Goal: Task Accomplishment & Management: Use online tool/utility

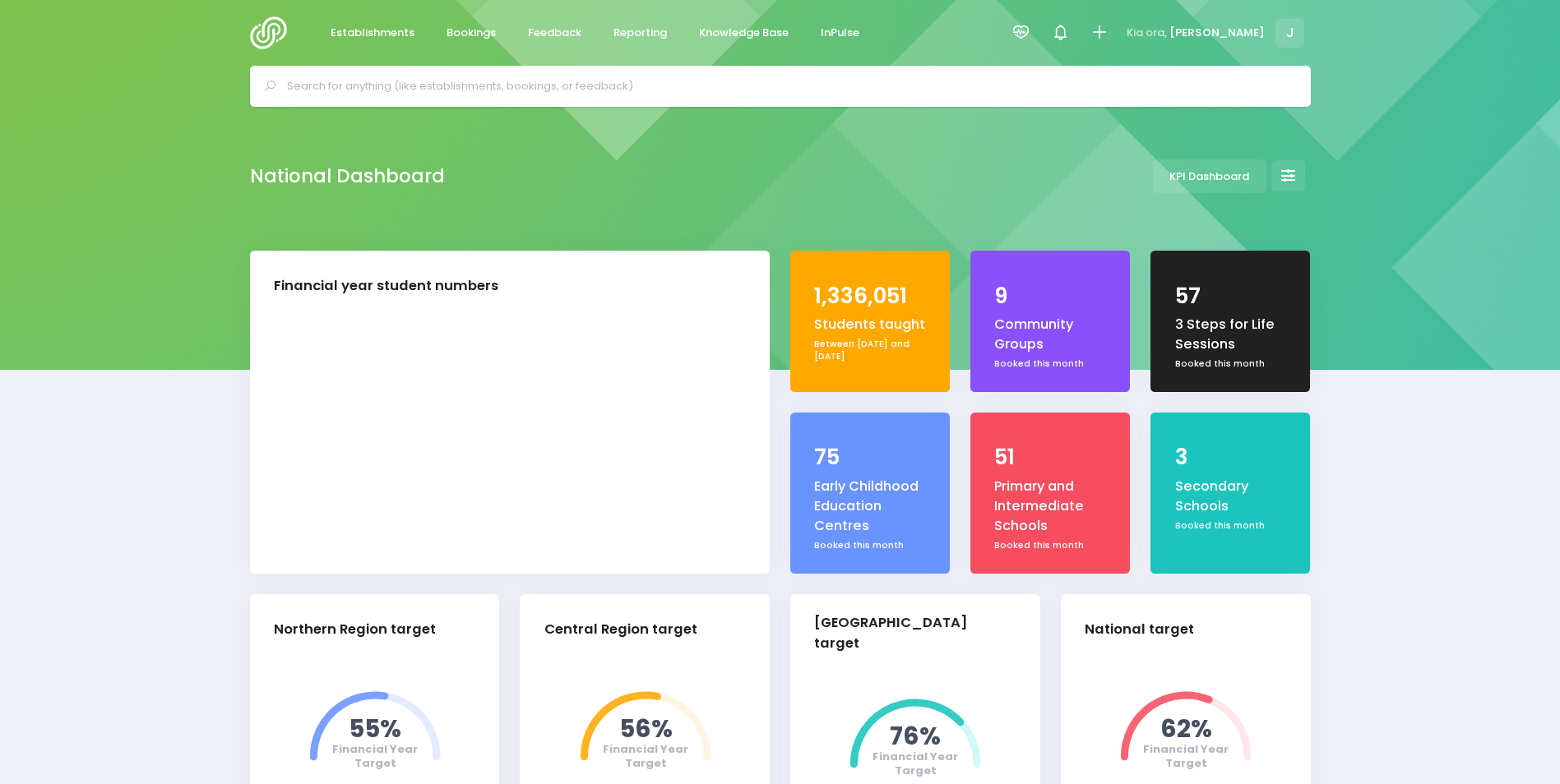
select select "5"
click at [565, 86] on input "text" at bounding box center [787, 87] width 1001 height 25
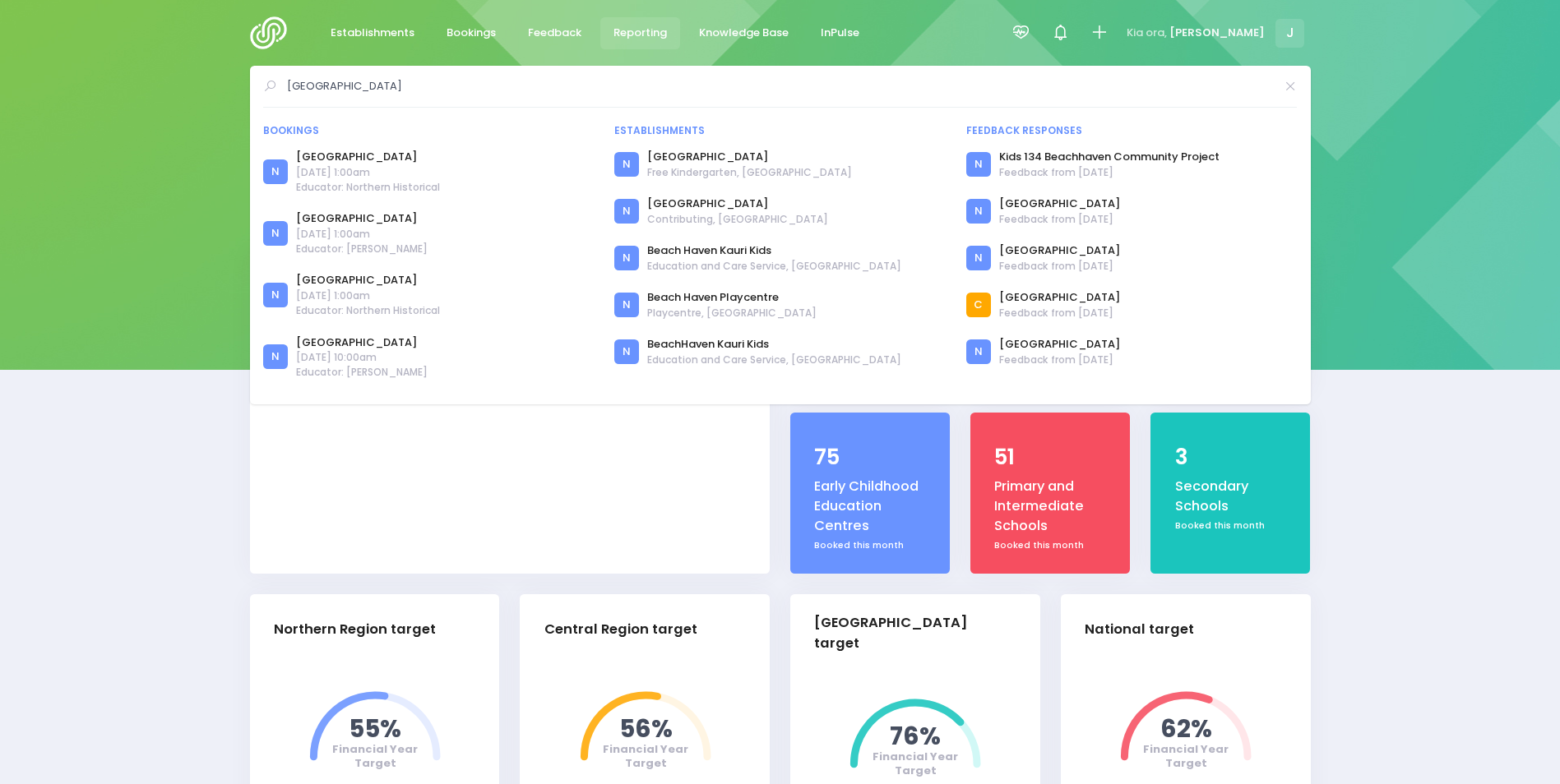
type input "Beach Haven"
click at [645, 30] on span "Reporting" at bounding box center [640, 33] width 54 height 17
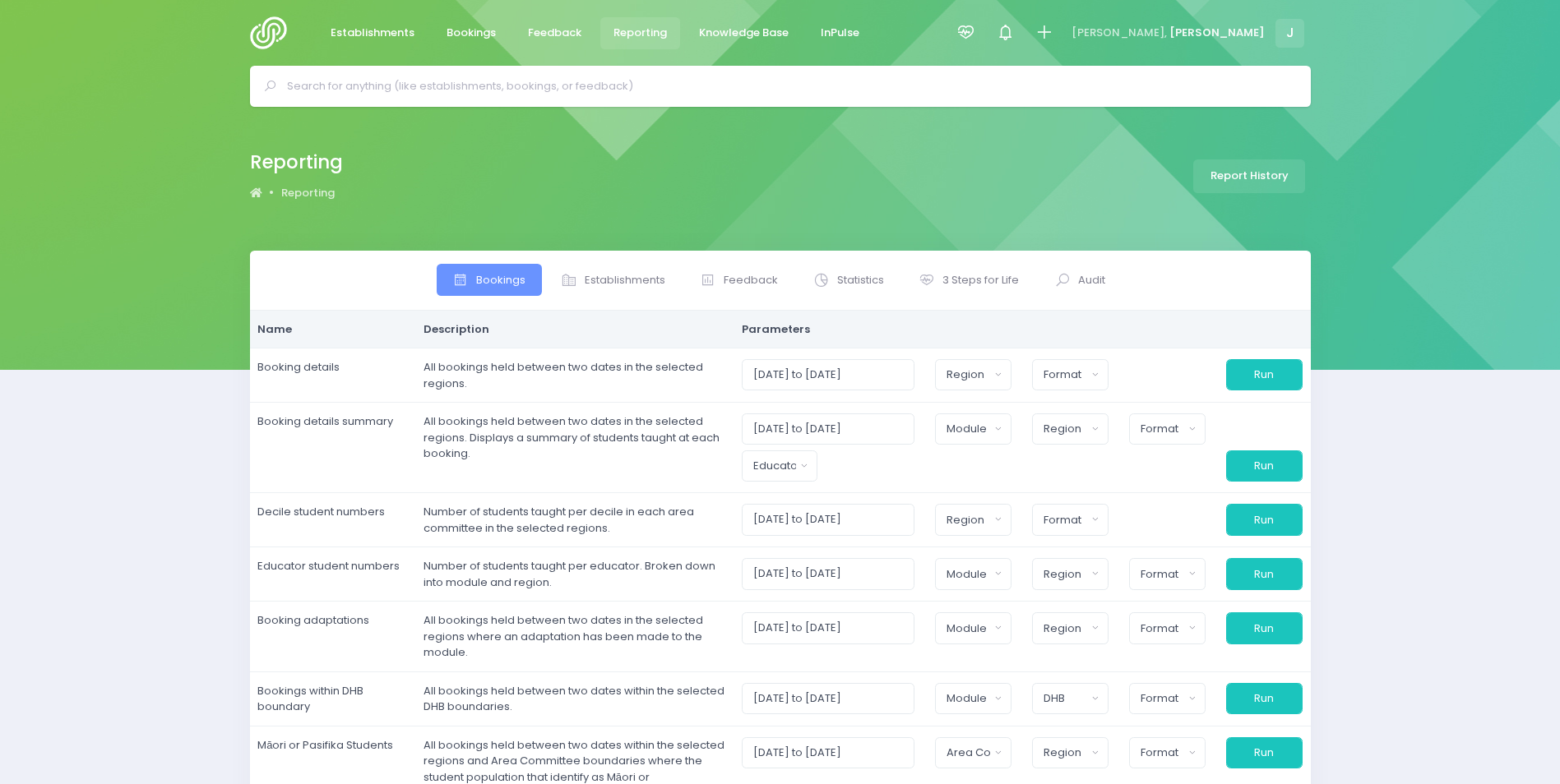
select select
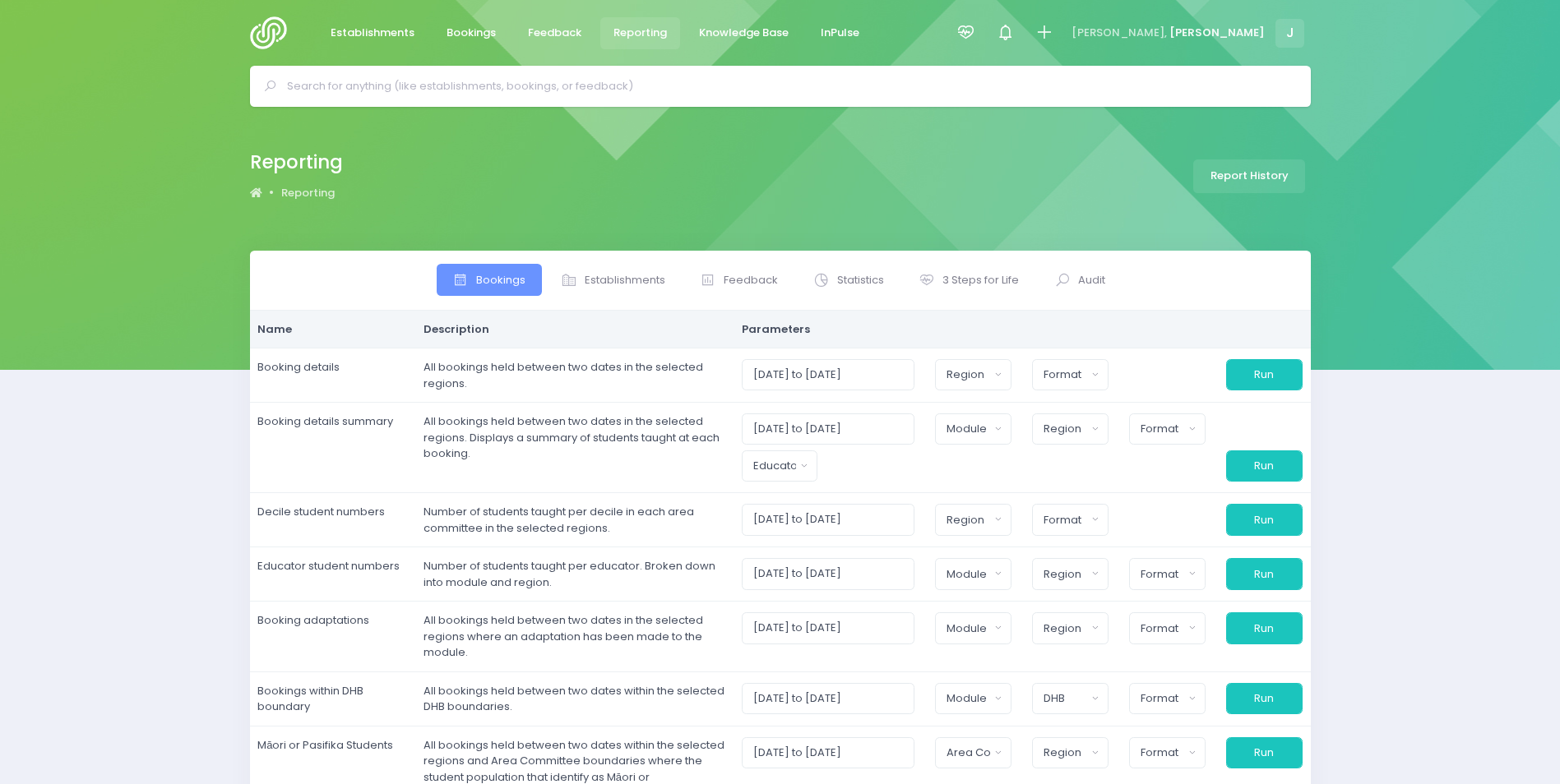
select select
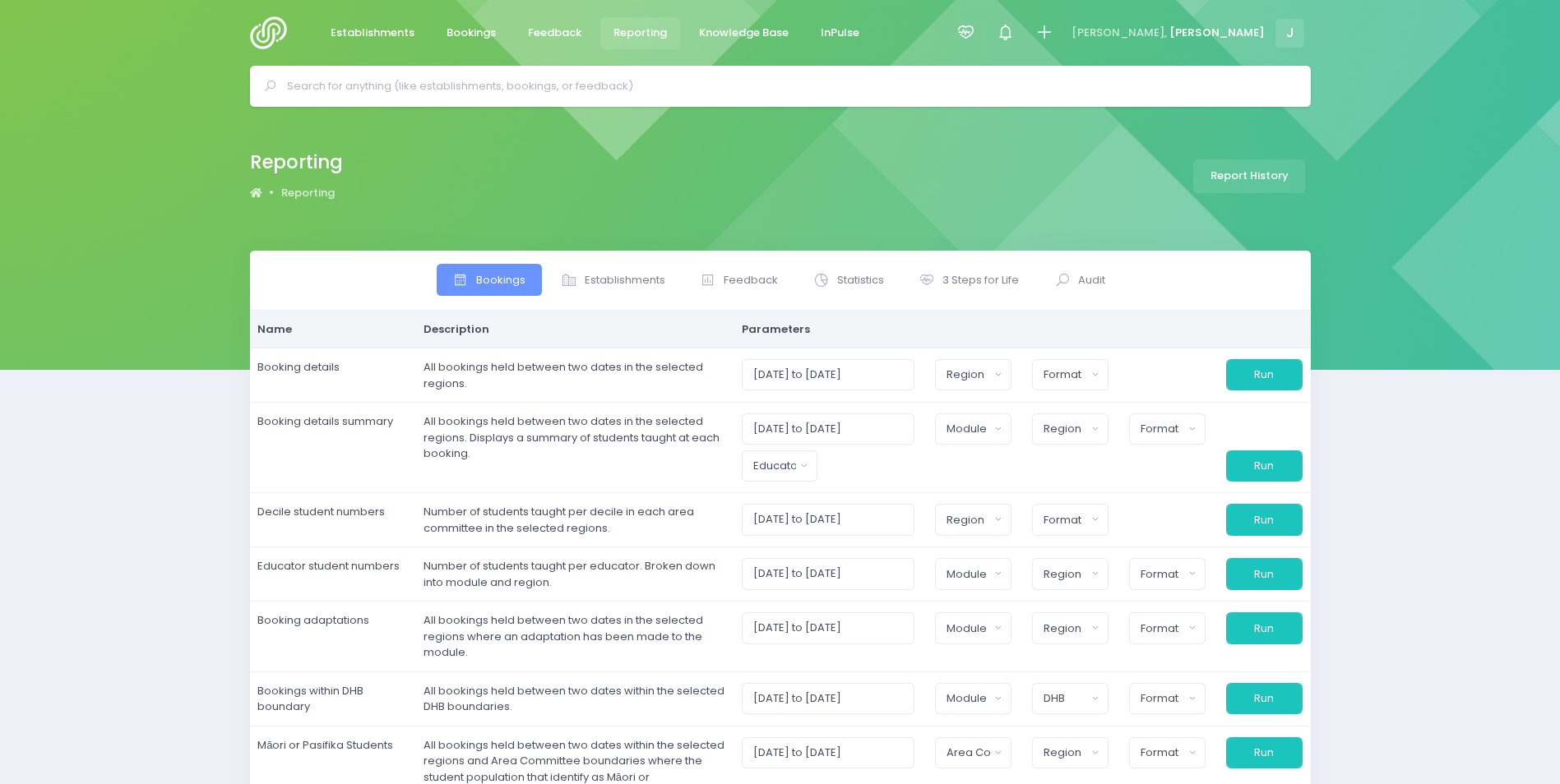
select select
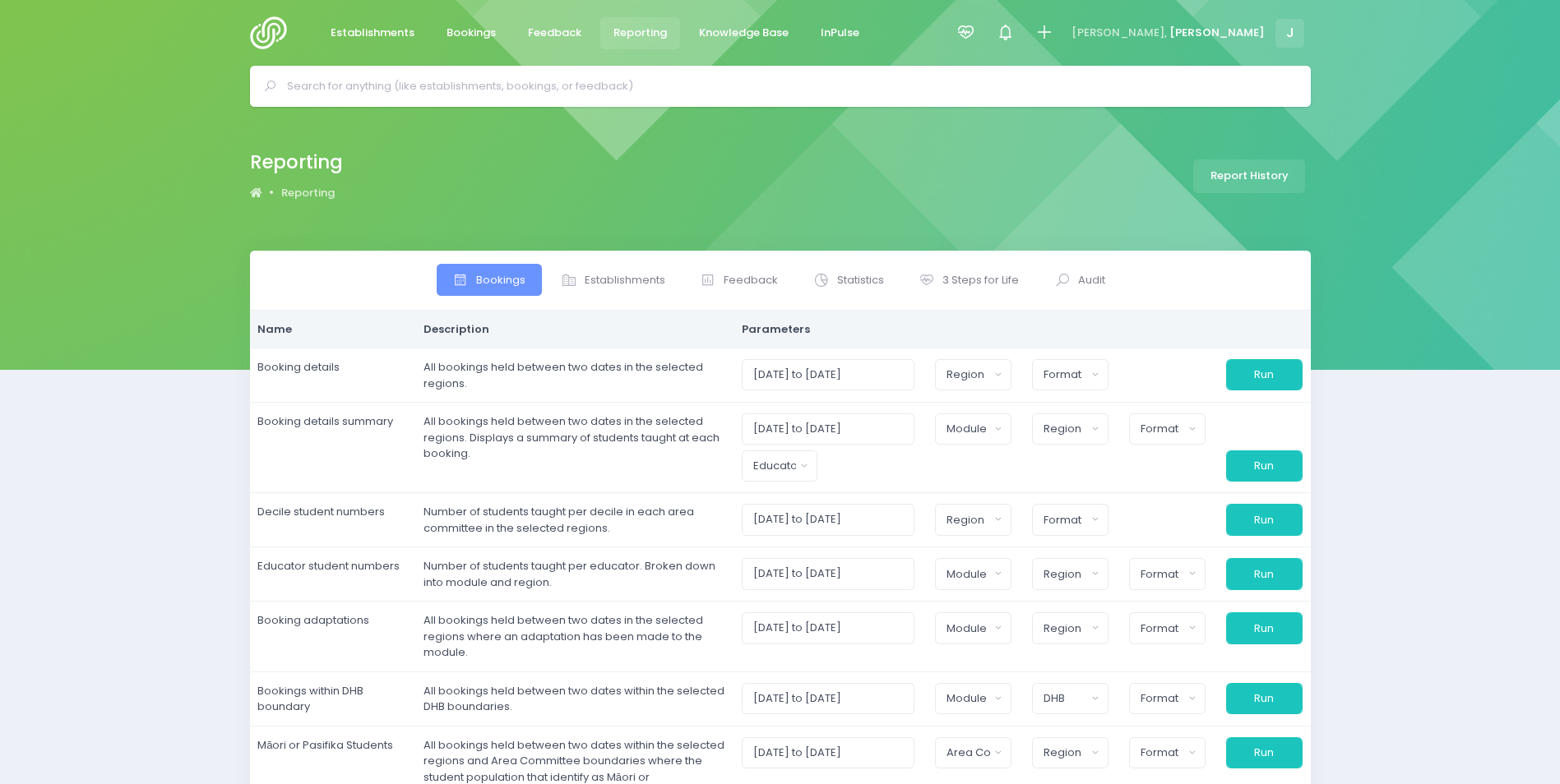
select select
click at [618, 284] on span "Establishments" at bounding box center [625, 280] width 80 height 17
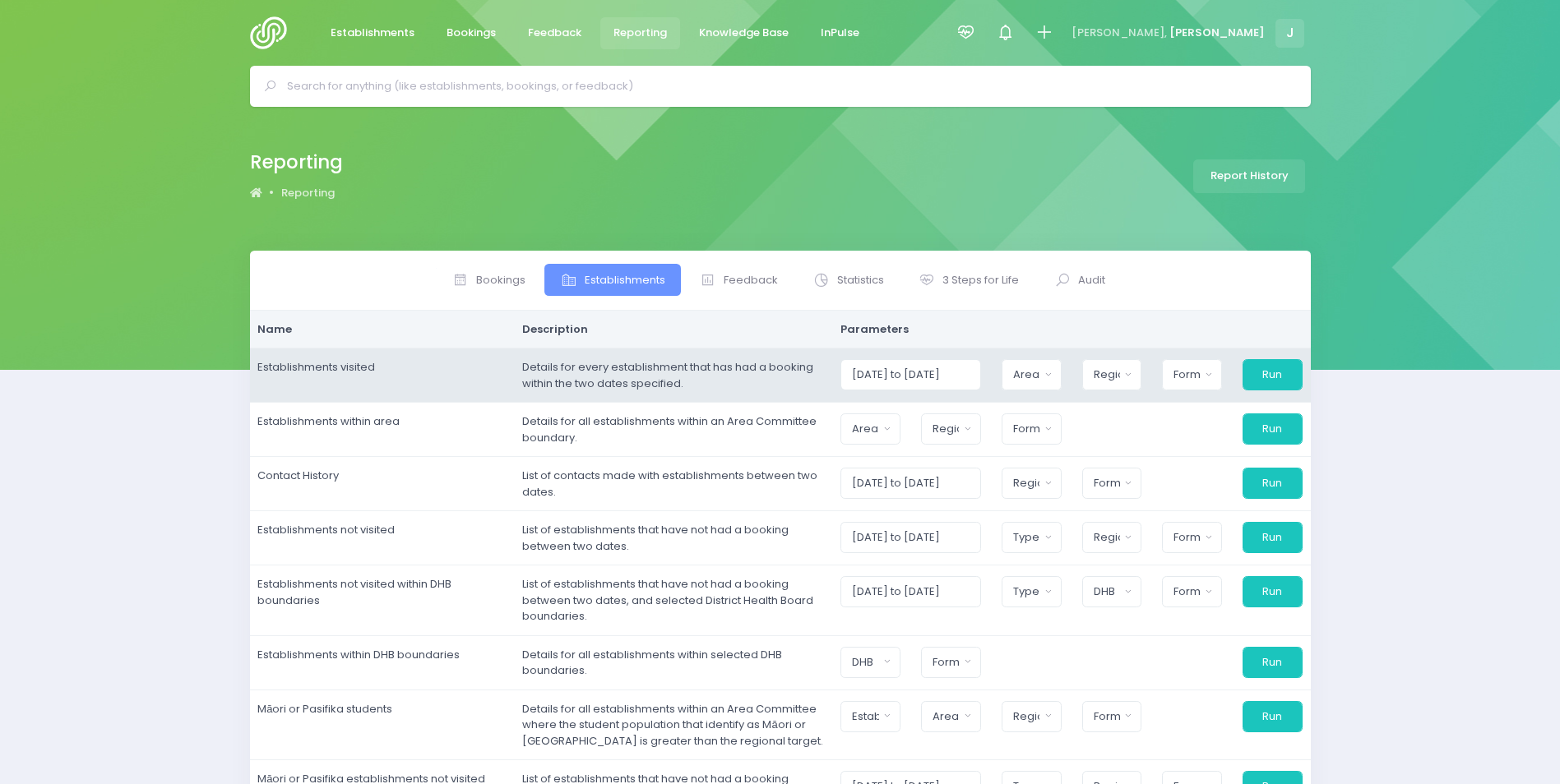
click at [648, 374] on td "Details for every establishment that has had a booking within the two dates spe…" at bounding box center [674, 375] width 318 height 54
click at [888, 374] on input "[DATE] to [DATE]" at bounding box center [911, 374] width 140 height 31
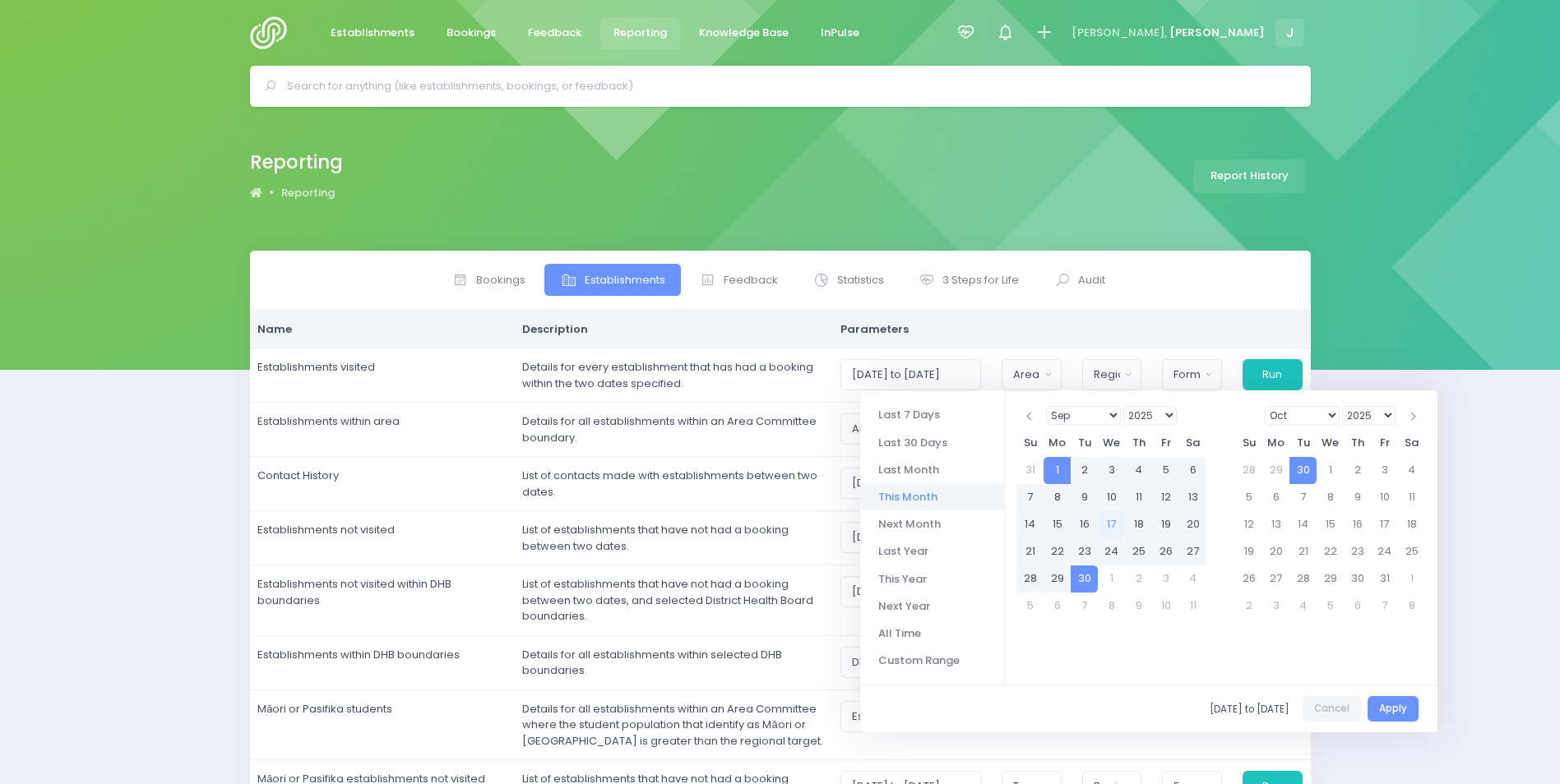
click at [1075, 410] on select "Jan Feb Mar Apr May Jun [DATE] Aug Sep Oct Nov Dec" at bounding box center [1083, 415] width 75 height 19
click at [1145, 419] on select "1925 1926 1927 1928 1929 1930 1931 1932 1933 1934 1935 1936 1937 1938 1939 1940…" at bounding box center [1150, 415] width 54 height 19
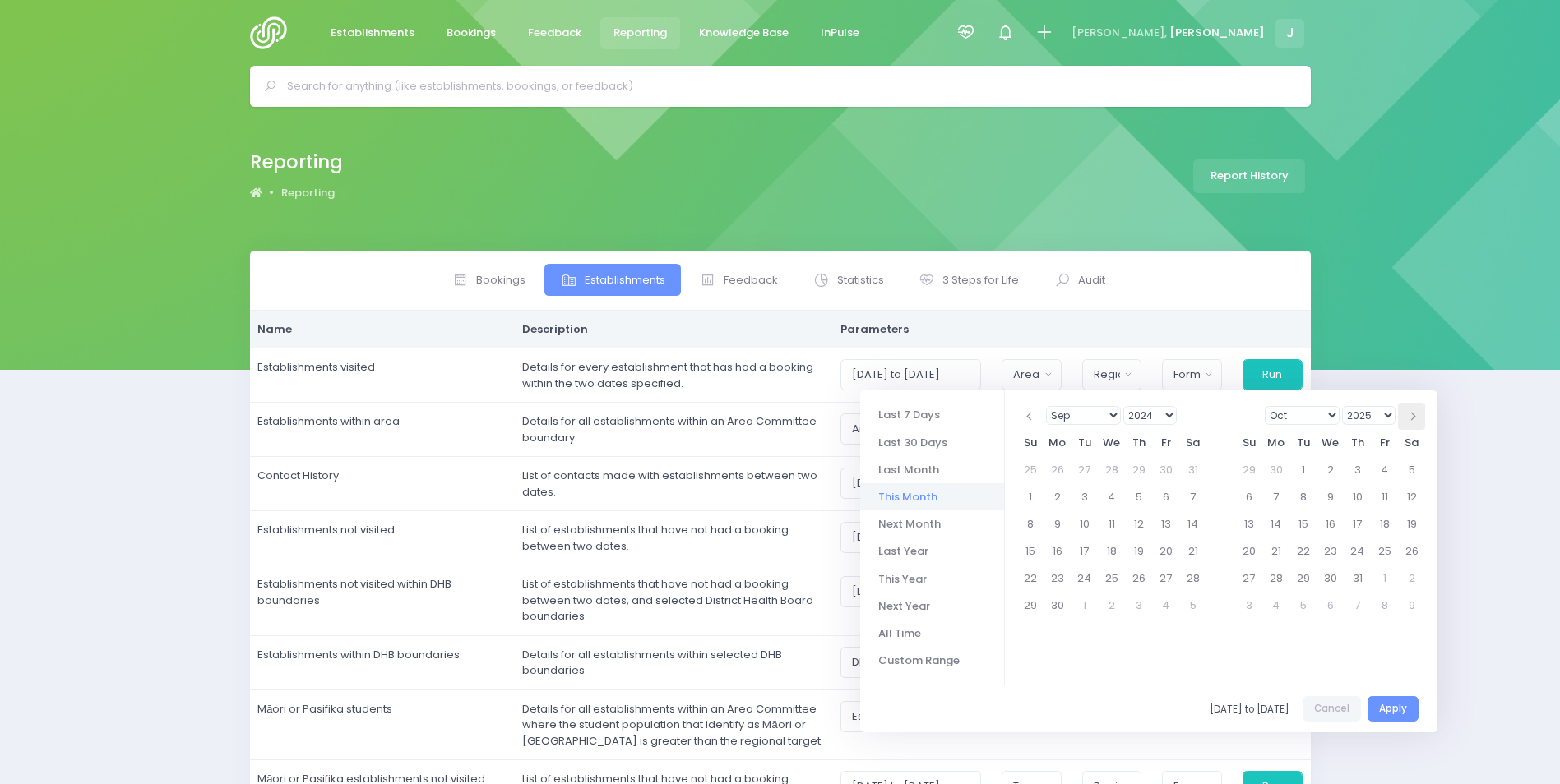
click at [1414, 414] on span at bounding box center [1411, 416] width 8 height 8
click at [1392, 704] on button "Apply" at bounding box center [1394, 709] width 51 height 26
type input "[DATE] to [DATE]"
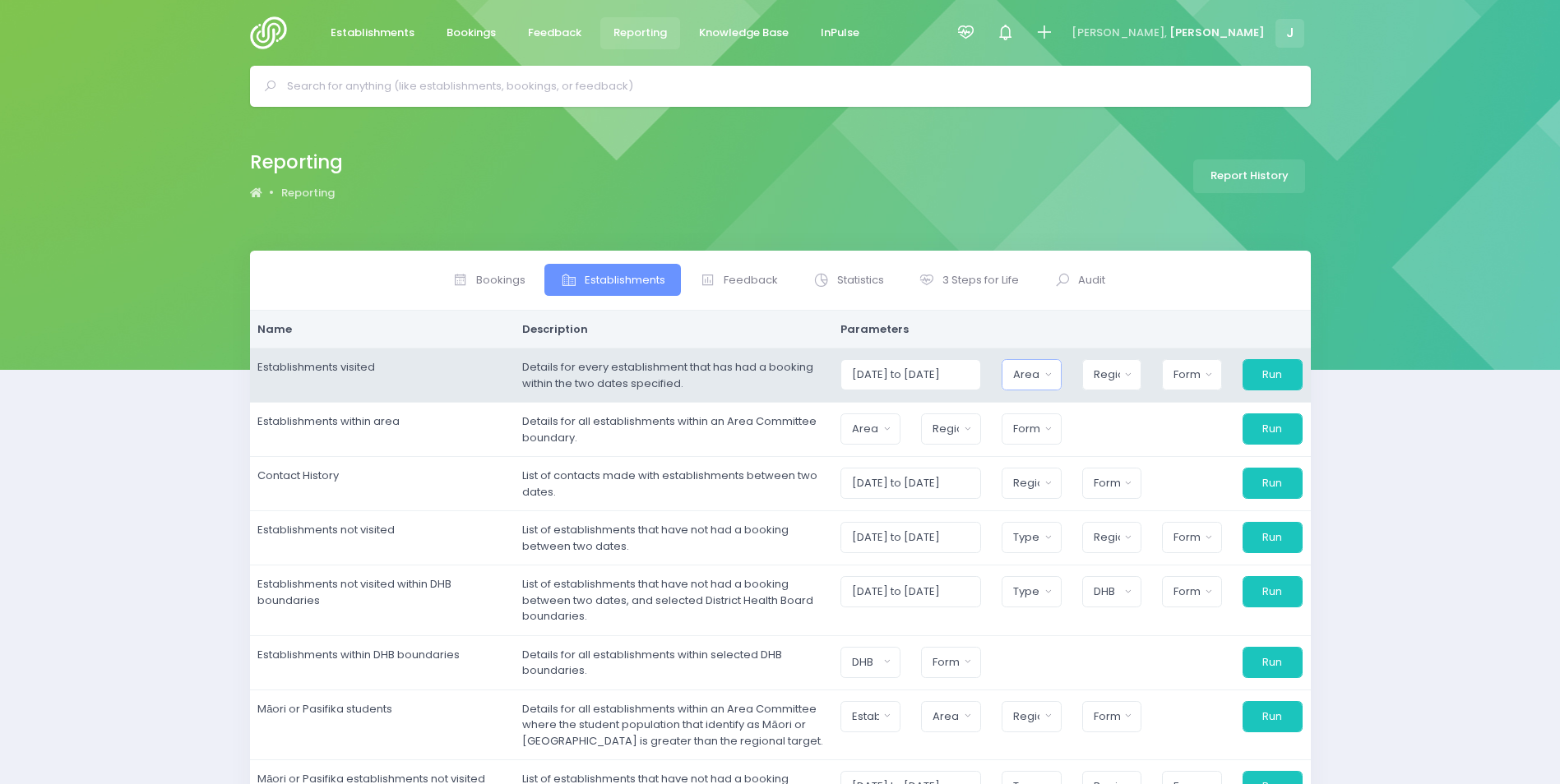
click at [1049, 373] on button "Area Committee" at bounding box center [1032, 374] width 60 height 31
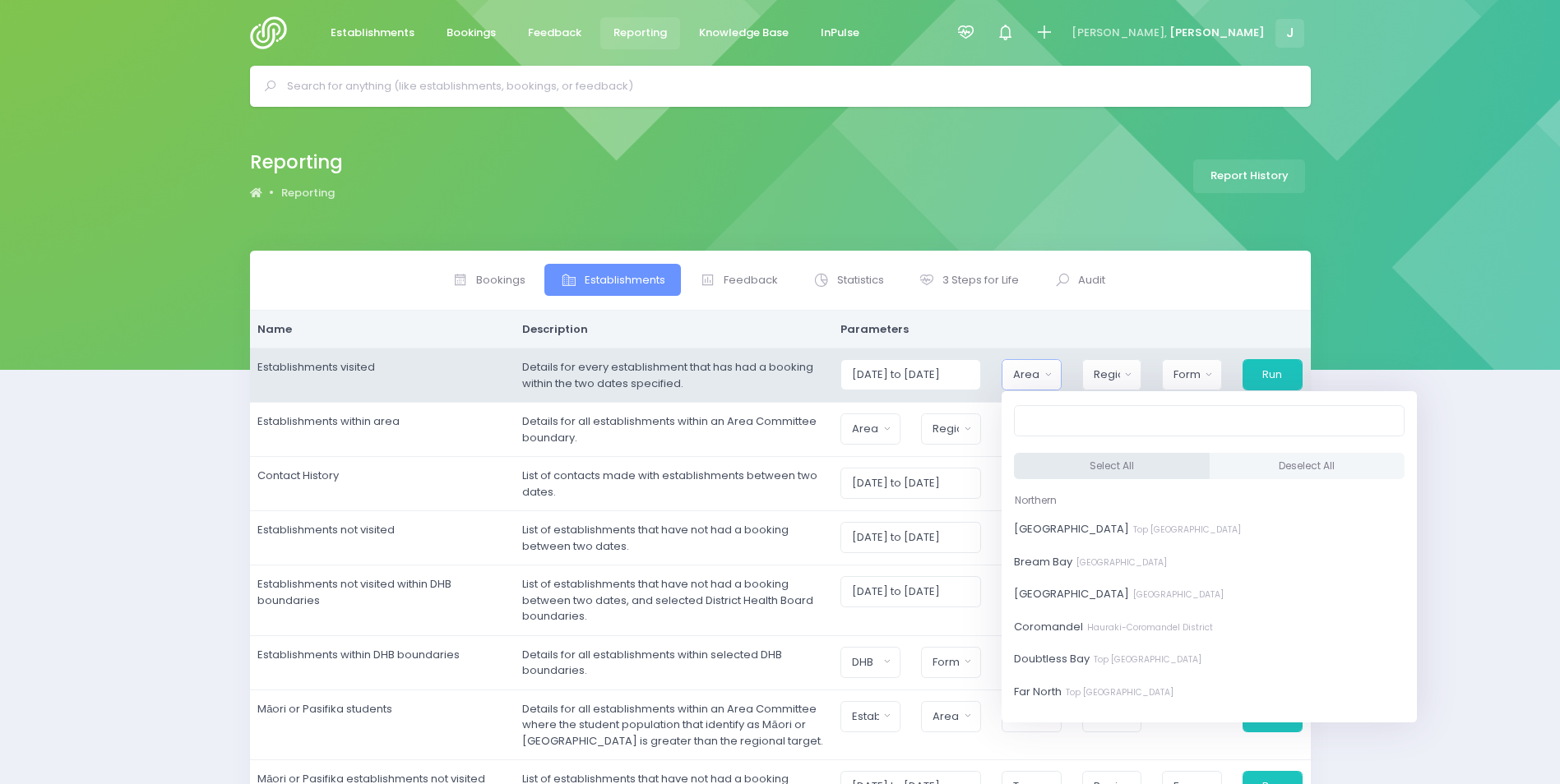
click at [1096, 471] on button "Select All" at bounding box center [1112, 466] width 196 height 27
select select "[GEOGRAPHIC_DATA]"
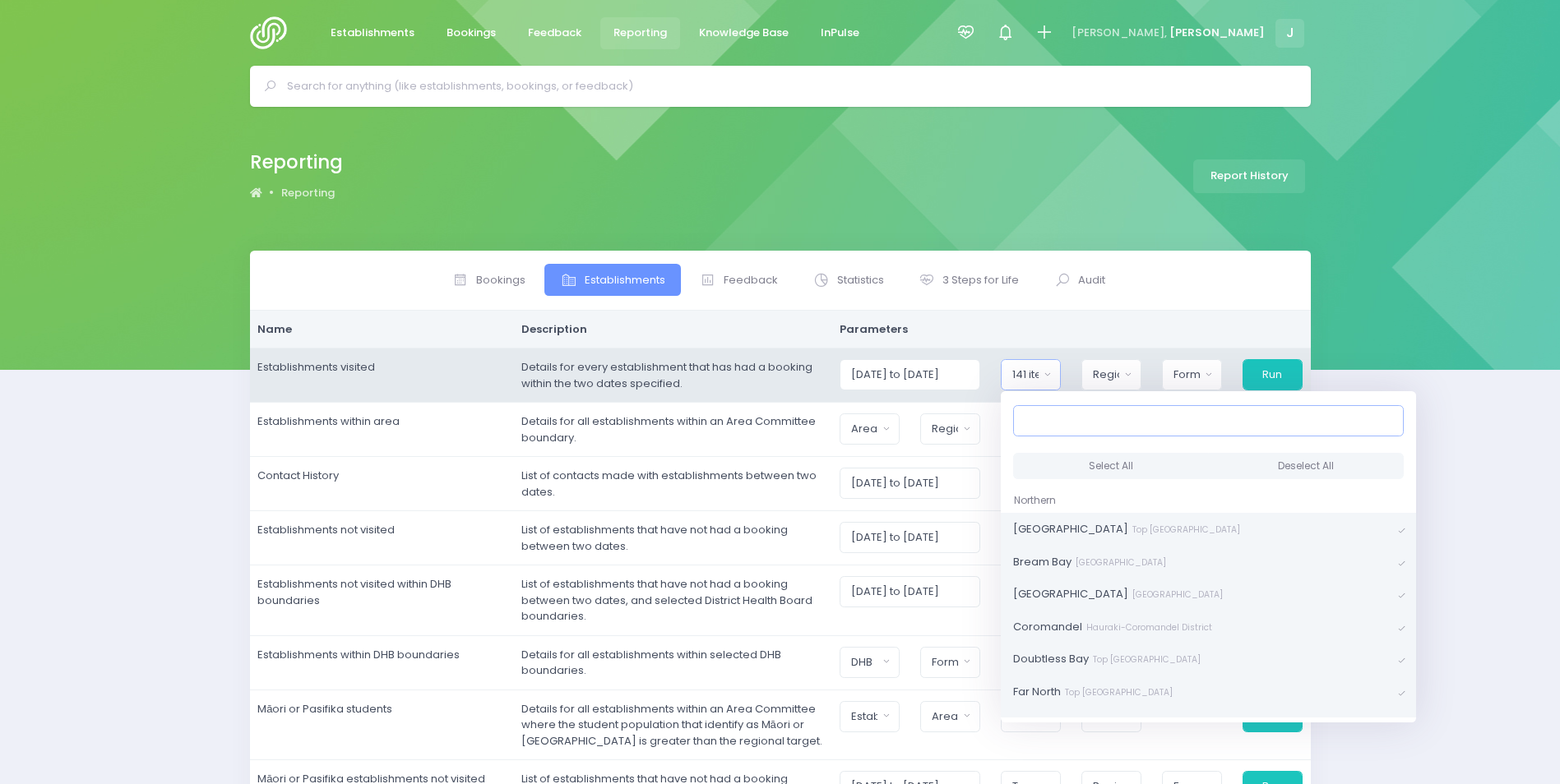
scroll to position [4, 0]
click at [1113, 372] on div "Region" at bounding box center [1107, 374] width 27 height 17
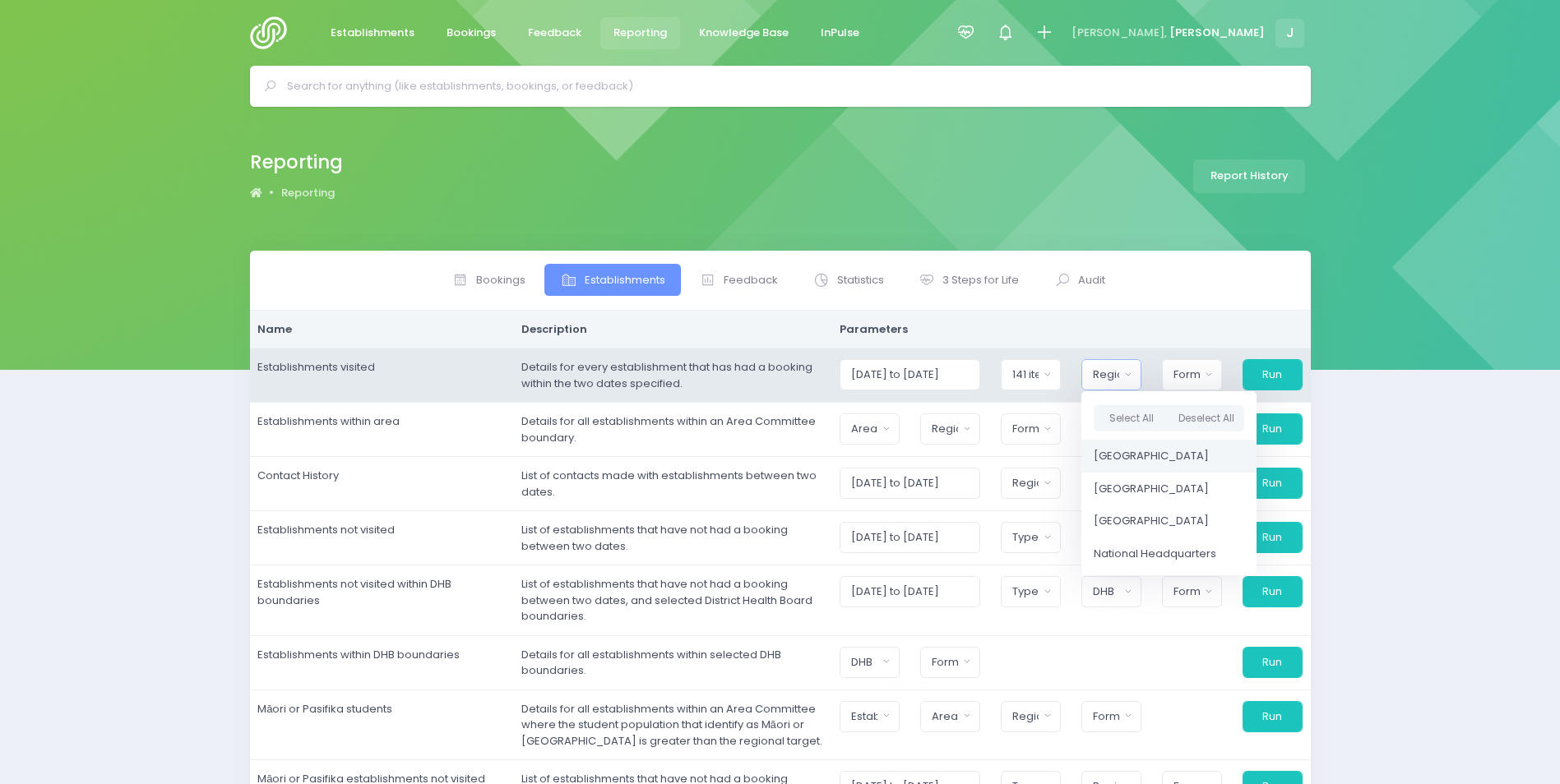
click at [1142, 457] on span "[GEOGRAPHIC_DATA]" at bounding box center [1151, 456] width 115 height 17
select select "Northern"
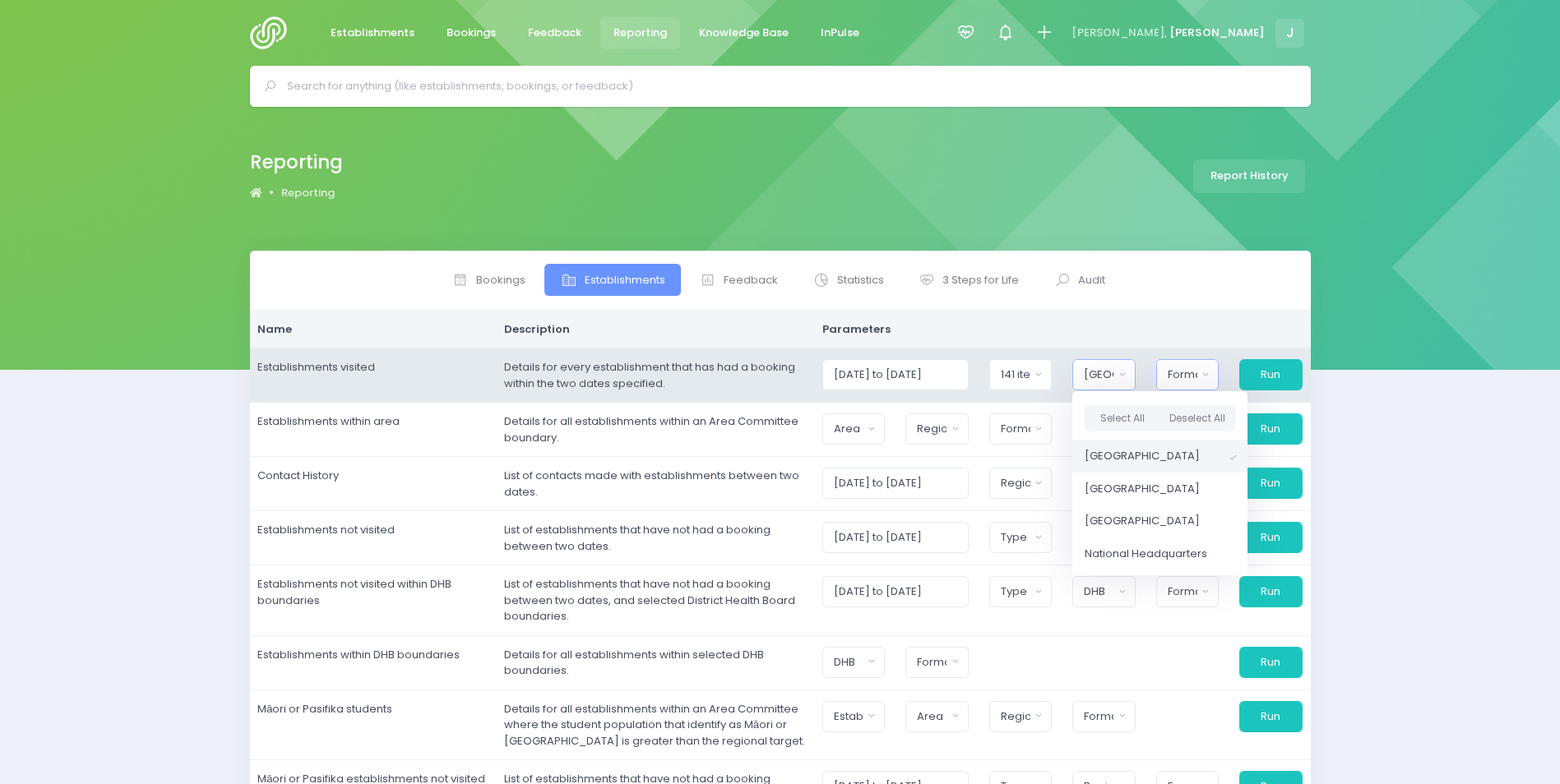
click at [1191, 376] on div "Format" at bounding box center [1183, 374] width 30 height 17
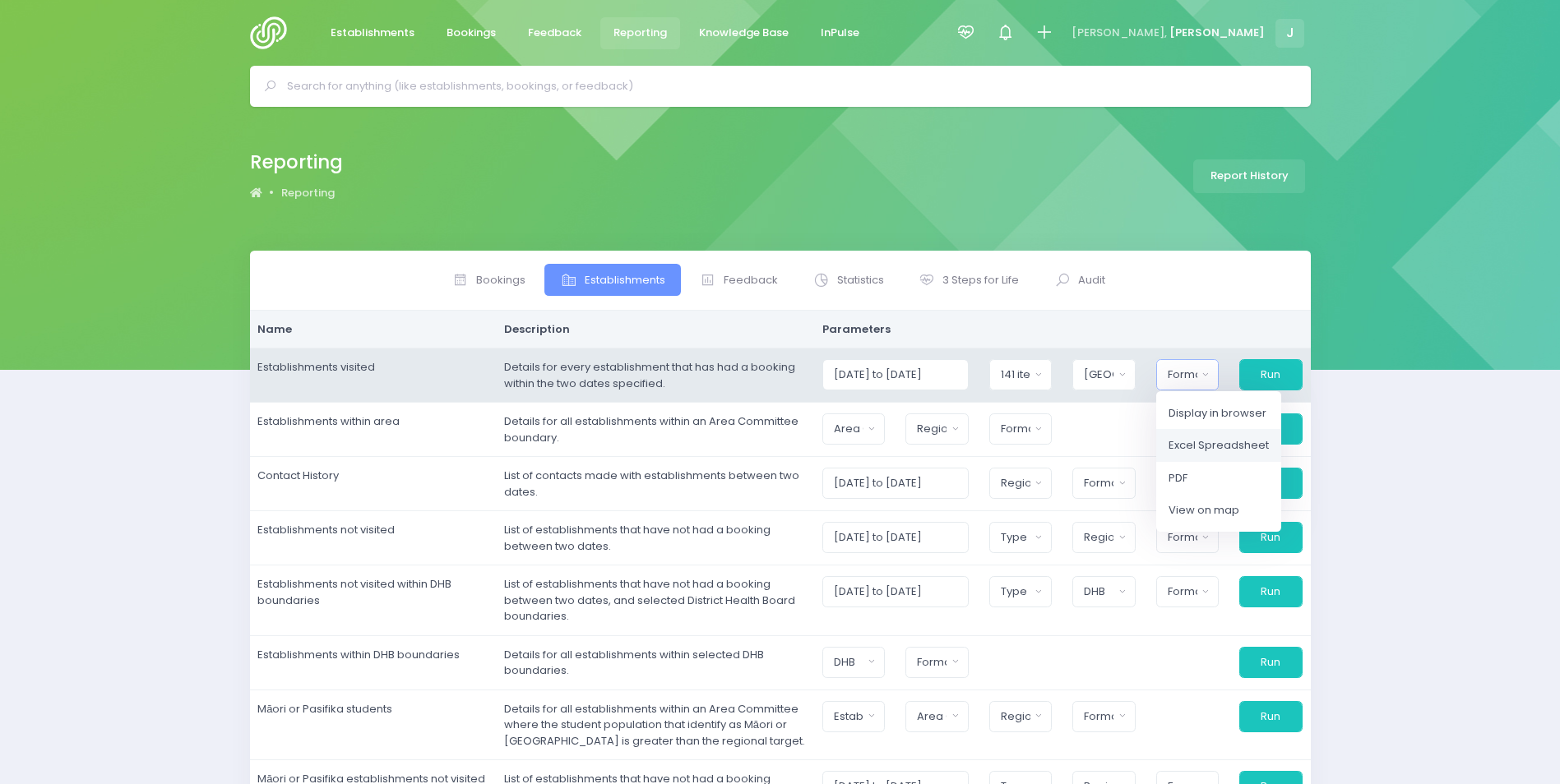
click at [1200, 449] on span "Excel Spreadsheet" at bounding box center [1219, 445] width 101 height 17
select select "excel"
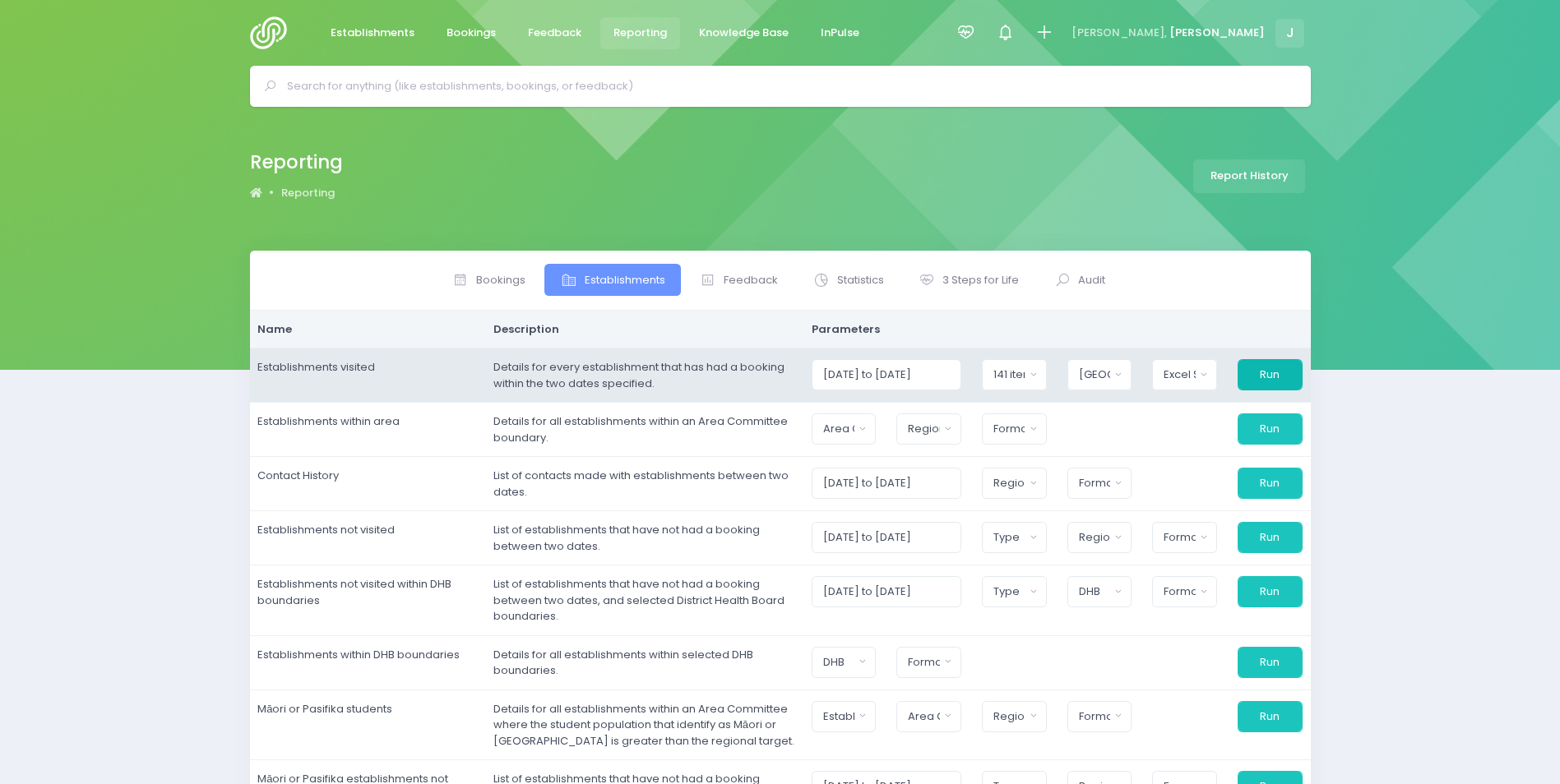
click at [1276, 376] on button "Run" at bounding box center [1270, 374] width 65 height 31
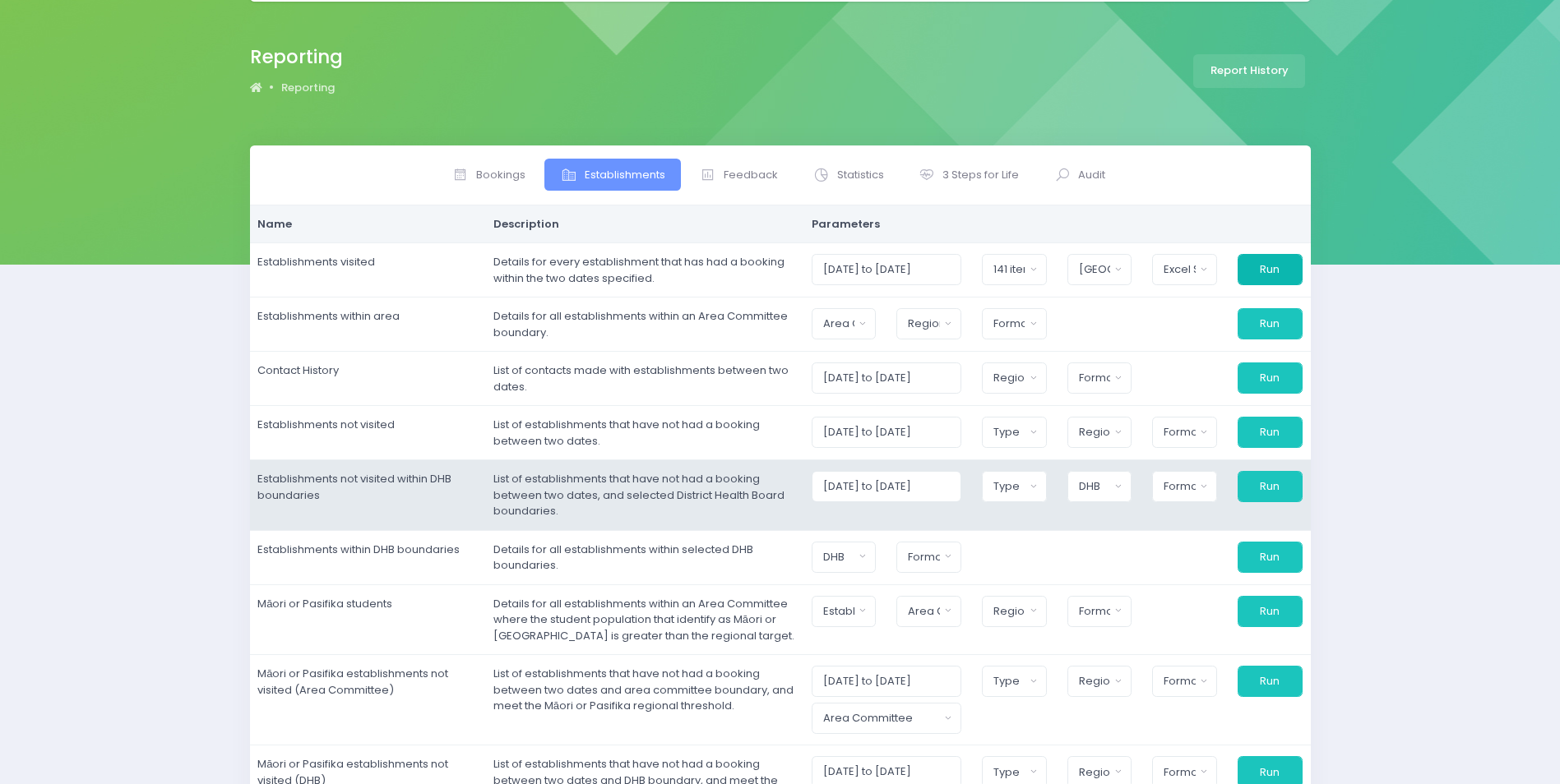
scroll to position [0, 0]
